Goal: Task Accomplishment & Management: Complete application form

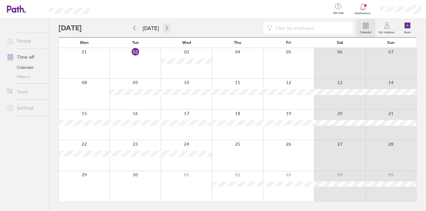
click at [166, 29] on icon "button" at bounding box center [167, 28] width 4 height 5
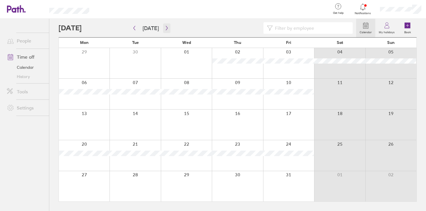
click at [166, 29] on icon "button" at bounding box center [167, 28] width 4 height 5
click at [133, 28] on icon "button" at bounding box center [134, 28] width 4 height 5
click at [174, 183] on div at bounding box center [186, 187] width 51 height 30
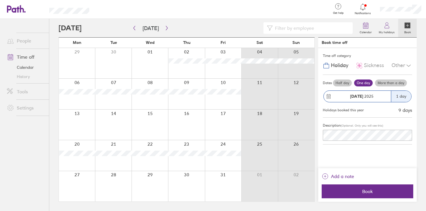
click at [378, 92] on div "[DATE]" at bounding box center [357, 96] width 67 height 11
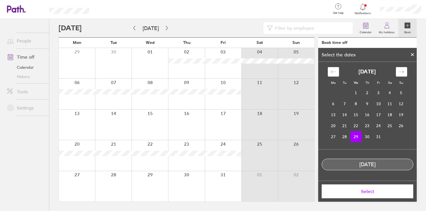
click at [356, 136] on td "29" at bounding box center [355, 137] width 11 height 11
click at [369, 135] on td "30" at bounding box center [367, 137] width 11 height 11
click at [357, 135] on td "29" at bounding box center [355, 137] width 11 height 11
click at [382, 137] on td "31" at bounding box center [378, 137] width 11 height 11
click at [355, 137] on td "29" at bounding box center [355, 137] width 11 height 11
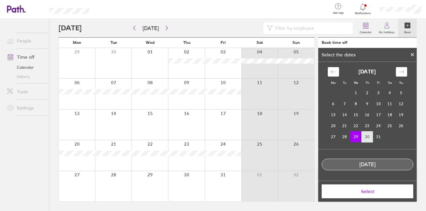
click at [367, 139] on td "30" at bounding box center [367, 137] width 11 height 11
click at [355, 138] on td "29" at bounding box center [355, 137] width 11 height 11
click at [366, 192] on span "Select" at bounding box center [367, 191] width 83 height 5
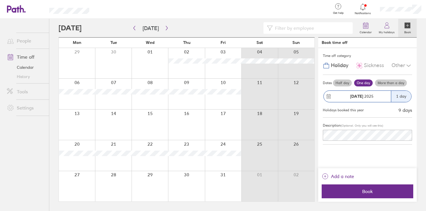
click at [376, 84] on label "More than a day" at bounding box center [391, 83] width 32 height 7
click at [0, 0] on input "More than a day" at bounding box center [0, 0] width 0 height 0
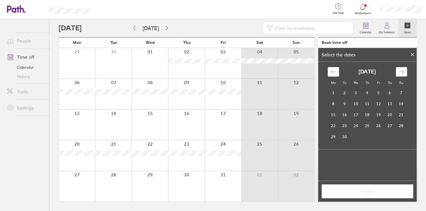
click at [400, 72] on icon "Move forward to switch to the next month." at bounding box center [402, 72] width 6 height 6
click at [360, 136] on td "29" at bounding box center [355, 137] width 11 height 11
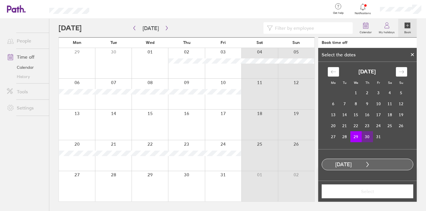
click at [366, 138] on td "30" at bounding box center [367, 137] width 11 height 11
click at [376, 136] on td "31" at bounding box center [378, 137] width 11 height 11
click at [355, 140] on td "29" at bounding box center [355, 137] width 11 height 11
click at [367, 165] on icon at bounding box center [367, 164] width 5 height 5
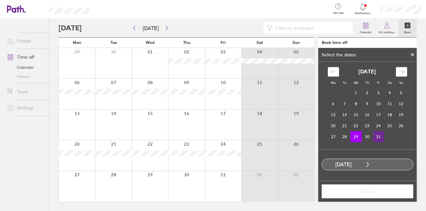
click at [377, 136] on td "31" at bounding box center [378, 137] width 11 height 11
click at [380, 192] on span "Select" at bounding box center [367, 191] width 83 height 5
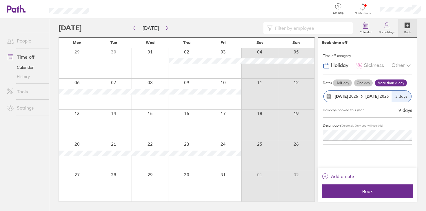
click at [402, 63] on div "Other" at bounding box center [401, 65] width 21 height 11
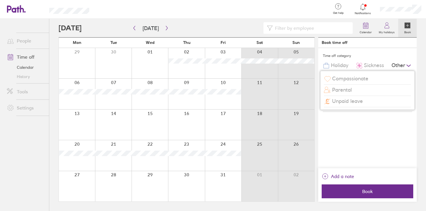
click at [392, 53] on div "Time off category" at bounding box center [367, 56] width 89 height 9
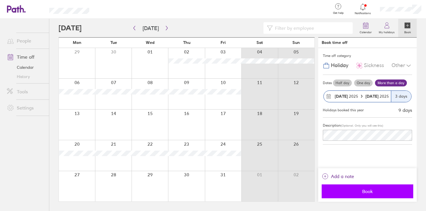
click at [382, 191] on span "Book" at bounding box center [367, 191] width 83 height 5
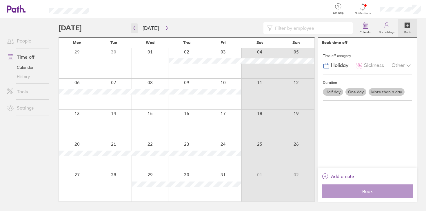
click at [135, 26] on icon "button" at bounding box center [135, 28] width 2 height 4
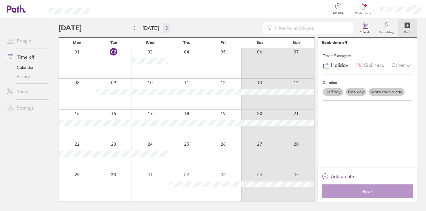
click at [165, 28] on icon "button" at bounding box center [167, 28] width 4 height 5
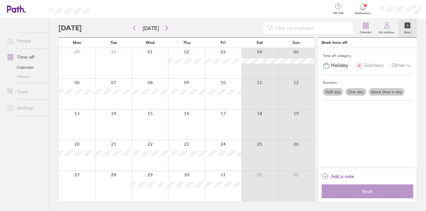
click at [31, 56] on link "Time off" at bounding box center [25, 57] width 47 height 12
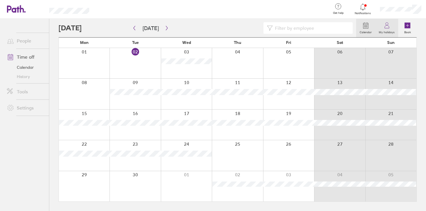
click at [384, 23] on icon at bounding box center [386, 25] width 7 height 7
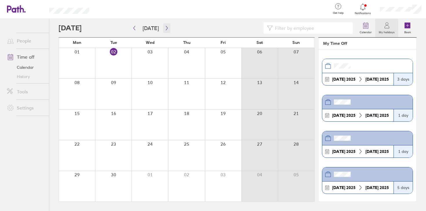
click at [166, 25] on button "button" at bounding box center [166, 28] width 7 height 10
click at [164, 31] on button "button" at bounding box center [166, 28] width 7 height 10
click at [83, 176] on div at bounding box center [77, 187] width 36 height 30
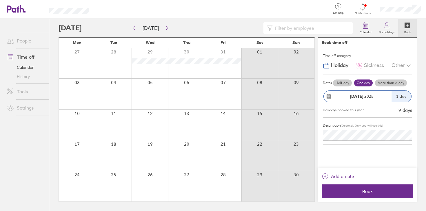
click at [382, 84] on label "More than a day" at bounding box center [391, 83] width 32 height 7
click at [0, 0] on input "More than a day" at bounding box center [0, 0] width 0 height 0
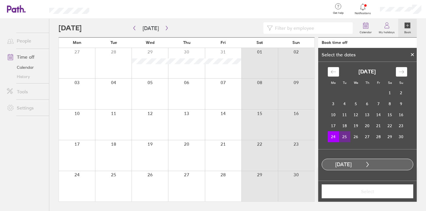
click at [345, 140] on td "25" at bounding box center [344, 137] width 11 height 11
click at [358, 138] on td "26" at bounding box center [355, 137] width 11 height 11
click at [333, 140] on td "24" at bounding box center [333, 137] width 11 height 11
click at [343, 139] on td "25" at bounding box center [344, 137] width 11 height 11
click at [354, 139] on td "26" at bounding box center [355, 137] width 11 height 11
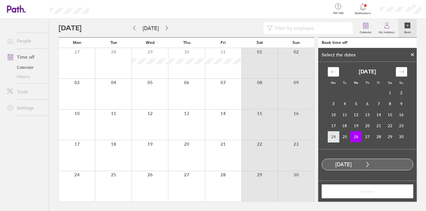
click at [333, 140] on td "24" at bounding box center [333, 137] width 11 height 11
click at [346, 139] on td "25" at bounding box center [344, 137] width 11 height 11
click at [336, 139] on td "24" at bounding box center [333, 137] width 11 height 11
click at [380, 138] on td "28" at bounding box center [378, 137] width 11 height 11
click at [359, 194] on span "Select" at bounding box center [367, 191] width 83 height 5
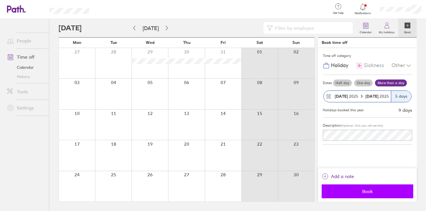
click at [344, 195] on button "Book" at bounding box center [368, 192] width 92 height 14
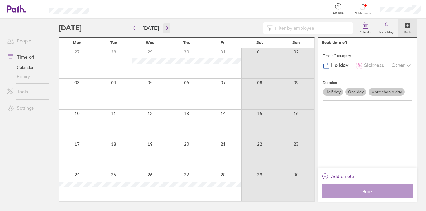
click at [165, 28] on icon "button" at bounding box center [167, 28] width 4 height 5
click at [386, 26] on icon at bounding box center [386, 25] width 7 height 7
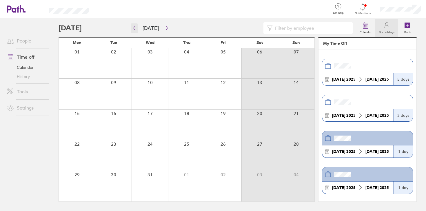
click at [136, 28] on button "button" at bounding box center [134, 28] width 7 height 10
click at [163, 29] on button "button" at bounding box center [166, 28] width 7 height 10
